Goal: Task Accomplishment & Management: Manage account settings

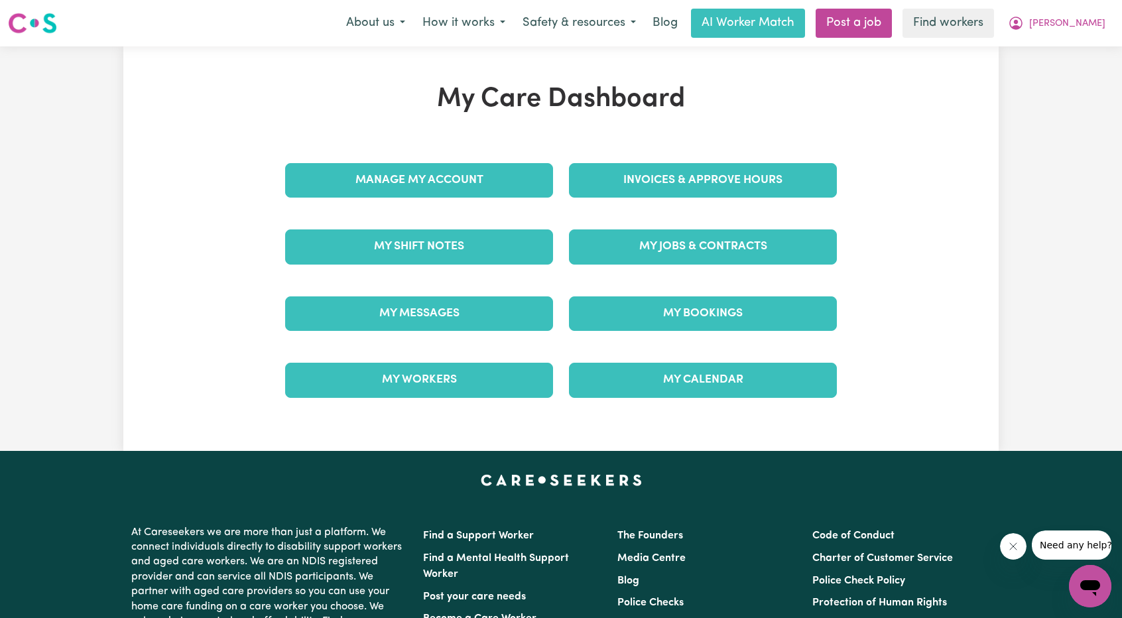
click at [649, 191] on link "Invoices & Approve Hours" at bounding box center [703, 180] width 268 height 34
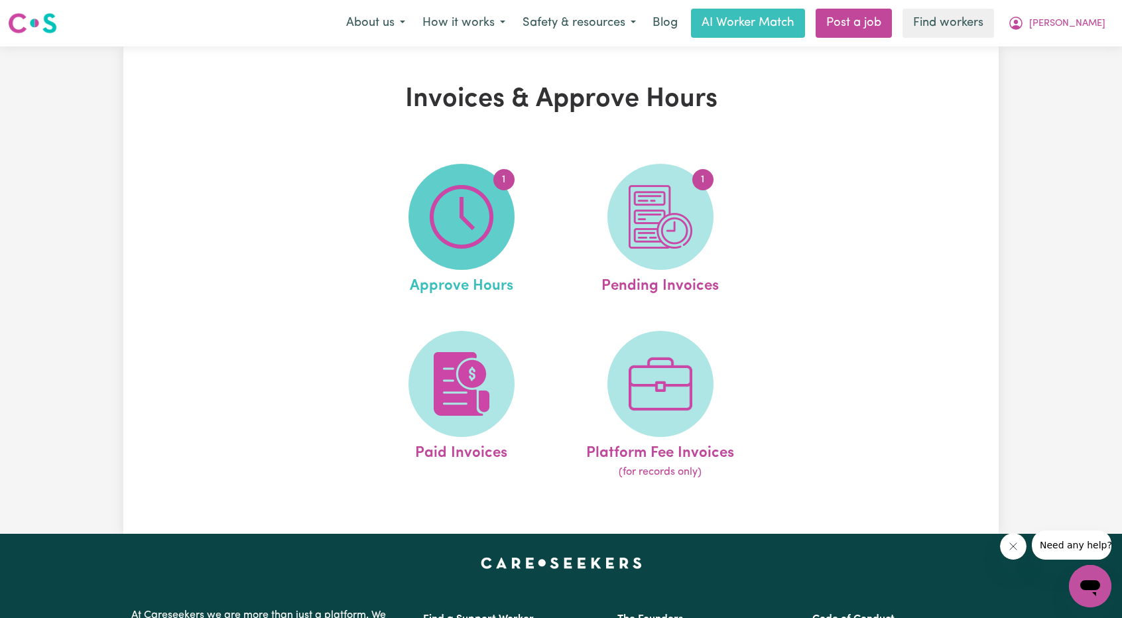
click at [440, 232] on img at bounding box center [462, 217] width 64 height 64
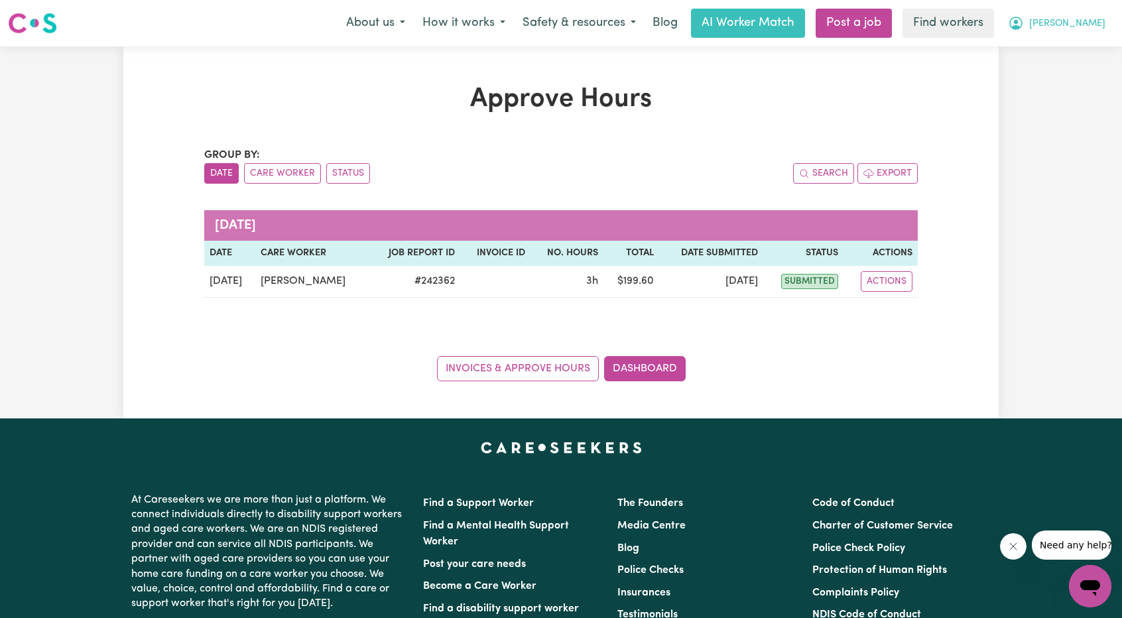
click at [1082, 21] on span "[PERSON_NAME]" at bounding box center [1067, 24] width 76 height 15
click at [1052, 80] on link "Logout" at bounding box center [1061, 76] width 105 height 25
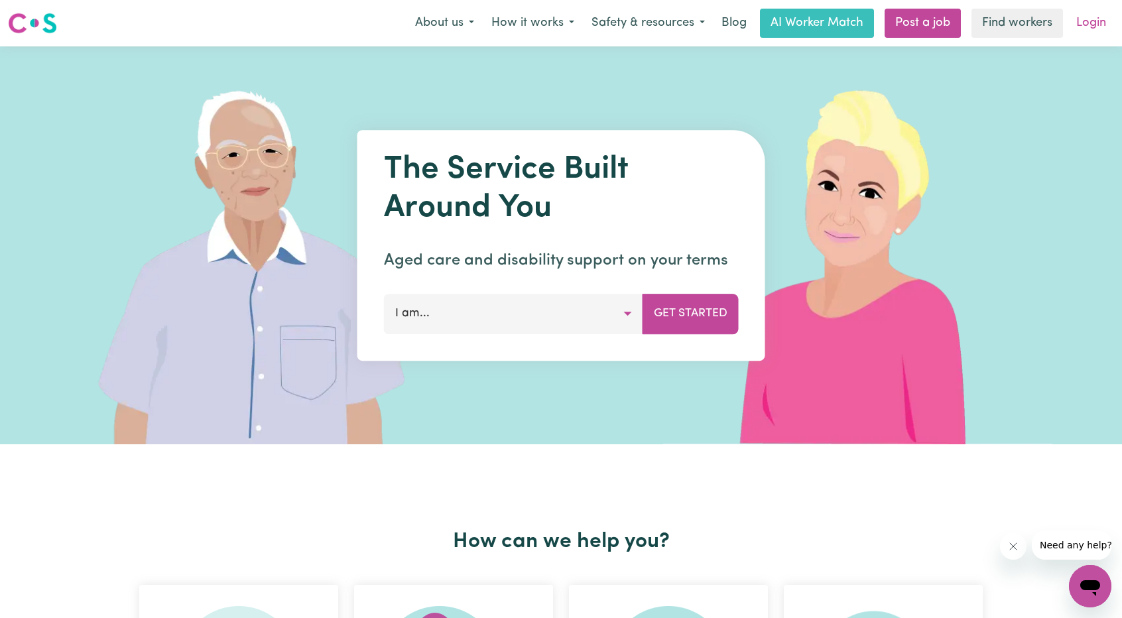
click at [1105, 21] on link "Login" at bounding box center [1092, 23] width 46 height 29
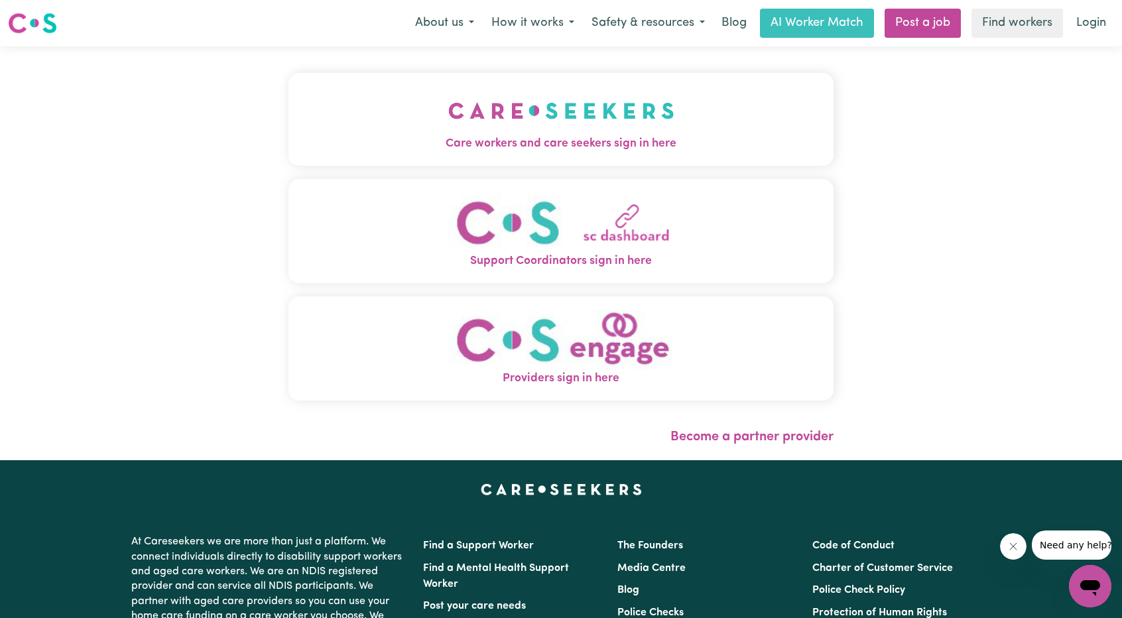
click at [448, 131] on img "Care workers and care seekers sign in here" at bounding box center [561, 110] width 226 height 49
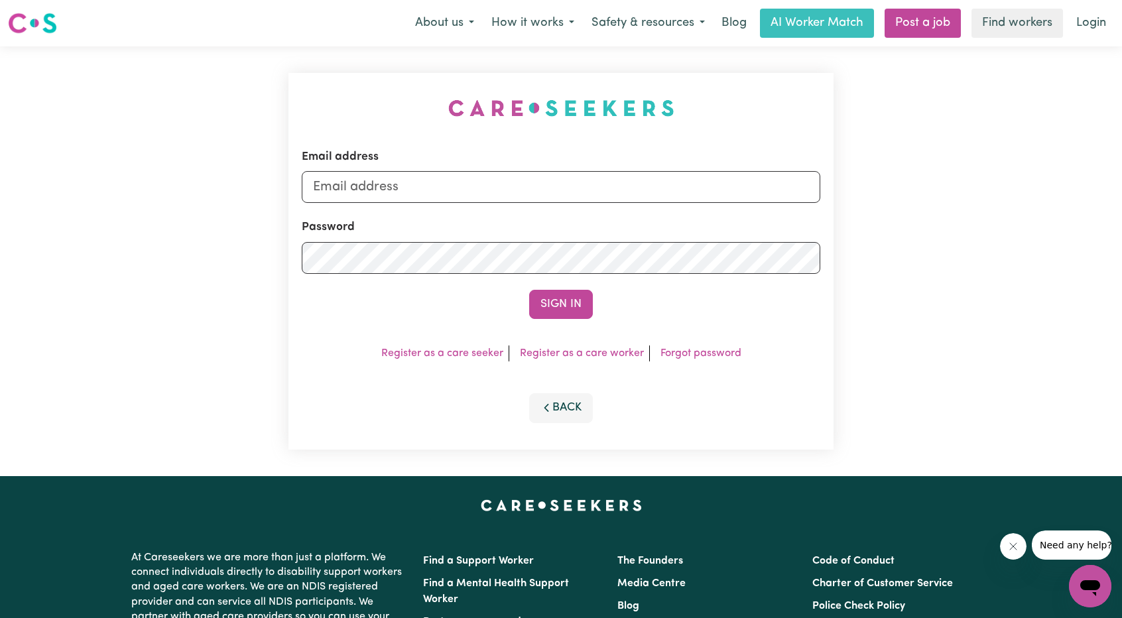
click at [594, 169] on div "Email address" at bounding box center [561, 176] width 519 height 54
click at [586, 180] on input "Email address" at bounding box center [561, 187] width 519 height 32
drag, startPoint x: 383, startPoint y: 186, endPoint x: 694, endPoint y: 241, distance: 315.1
click at [694, 236] on form "Email address [EMAIL_ADDRESS][PERSON_NAME][DOMAIN_NAME] Password Sign In" at bounding box center [561, 234] width 519 height 170
type input "[EMAIL_ADDRESS][PERSON_NAME][DOMAIN_NAME]"
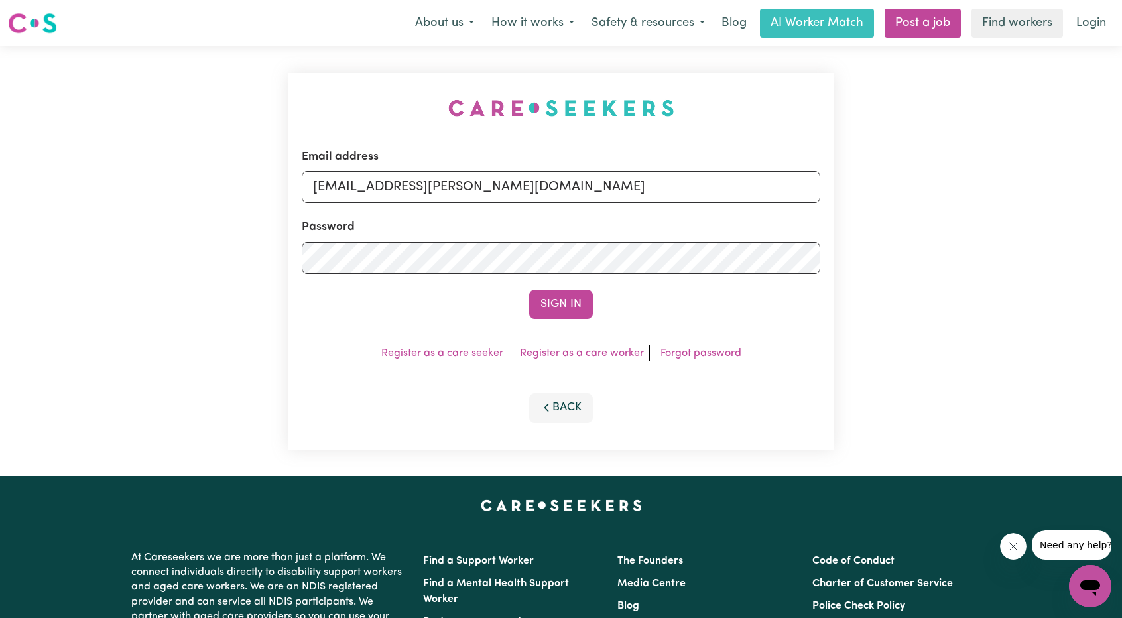
click at [518, 308] on div "Sign In" at bounding box center [561, 304] width 519 height 29
click at [541, 304] on button "Sign In" at bounding box center [561, 304] width 64 height 29
